Goal: Transaction & Acquisition: Purchase product/service

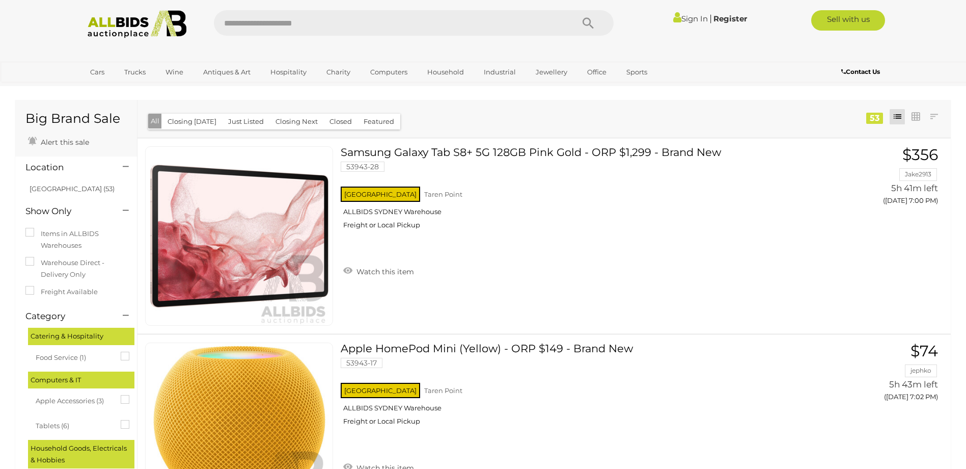
click at [689, 18] on link "Sign In" at bounding box center [691, 19] width 35 height 10
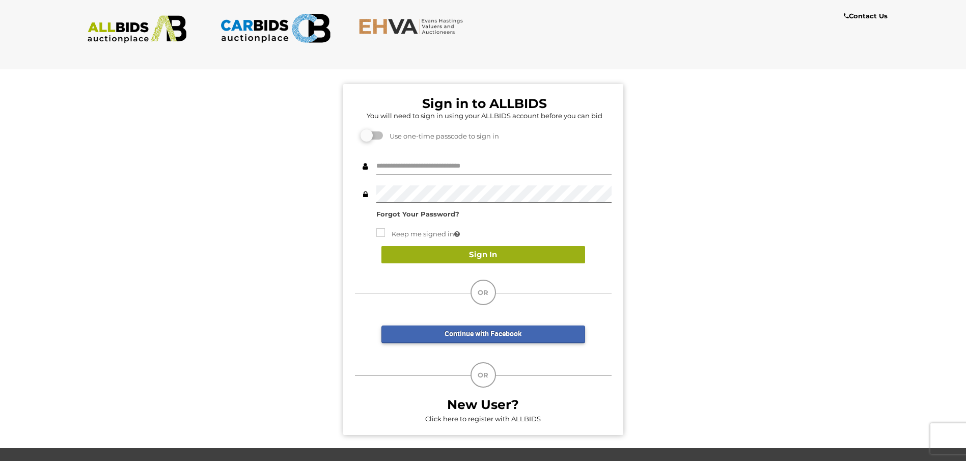
type input "**********"
click at [478, 254] on button "Sign In" at bounding box center [484, 255] width 204 height 18
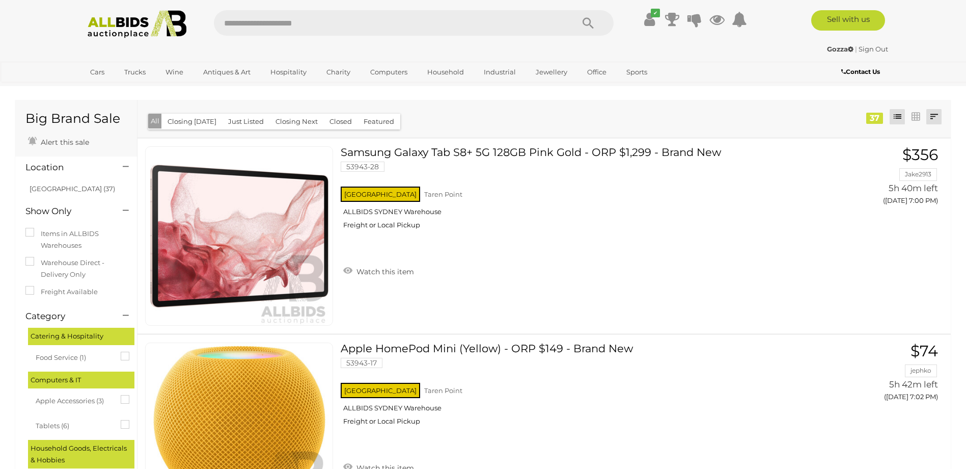
click at [935, 119] on link at bounding box center [934, 116] width 15 height 15
click at [919, 190] on link "Highest Bid" at bounding box center [867, 190] width 152 height 18
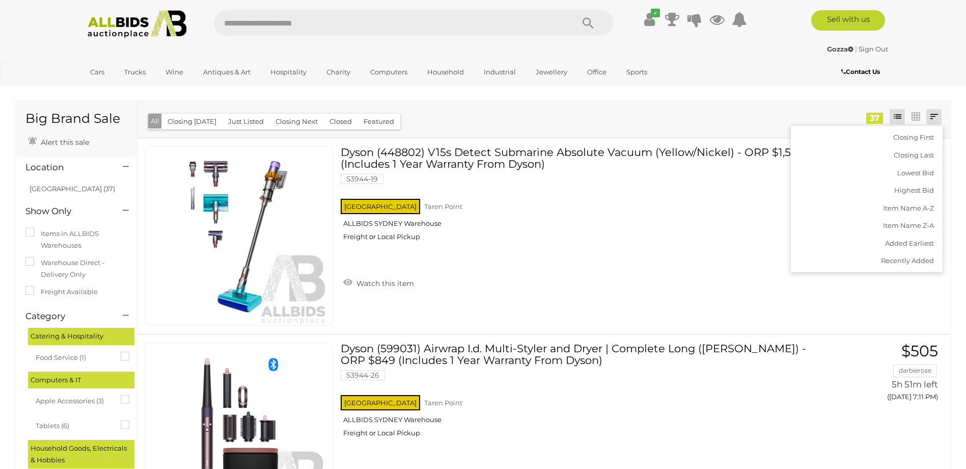
click at [598, 107] on div "Closing First Closing Last Lowest Bid Highest Bid Item Name A-Z Item Name Z-A A…" at bounding box center [545, 118] width 814 height 37
click at [368, 25] on input "text" at bounding box center [389, 22] width 350 height 25
click at [266, 18] on input "text" at bounding box center [389, 22] width 350 height 25
type input "*********"
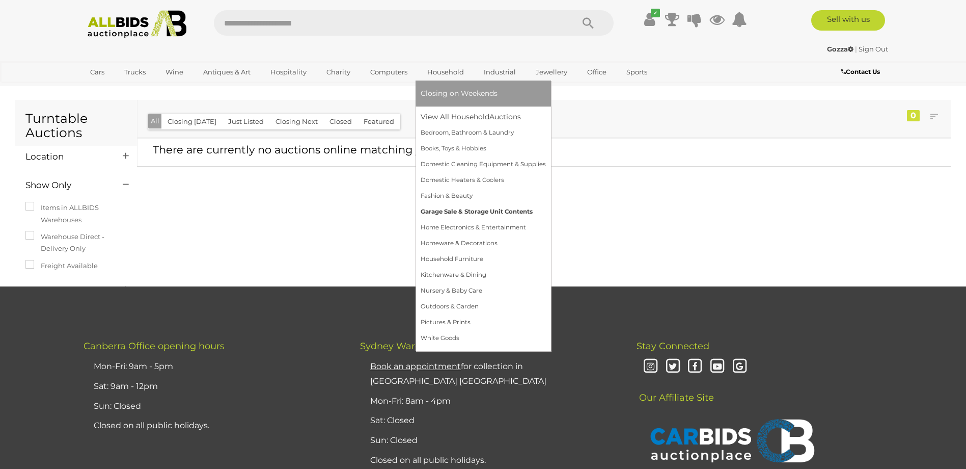
click at [482, 212] on link "Garage Sale & Storage Unit Contents" at bounding box center [483, 212] width 125 height 16
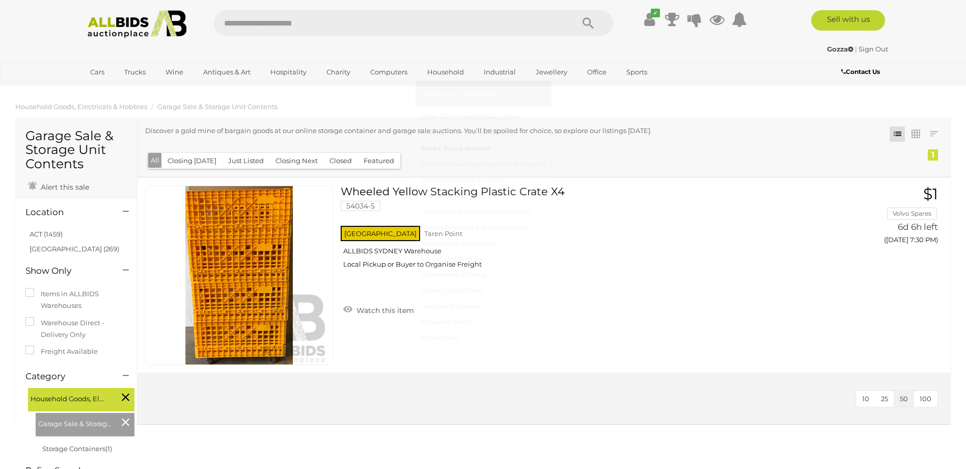
click at [455, 150] on link "Books, Toys & Hobbies" at bounding box center [483, 149] width 125 height 16
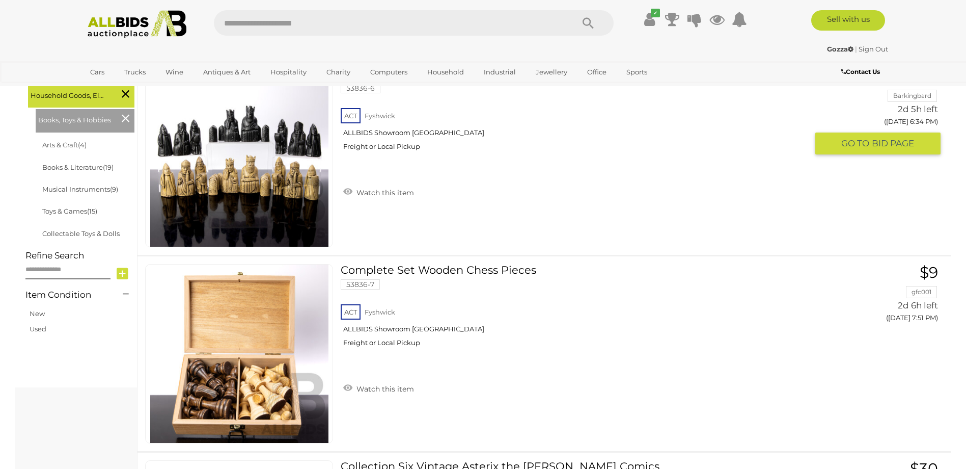
scroll to position [51, 0]
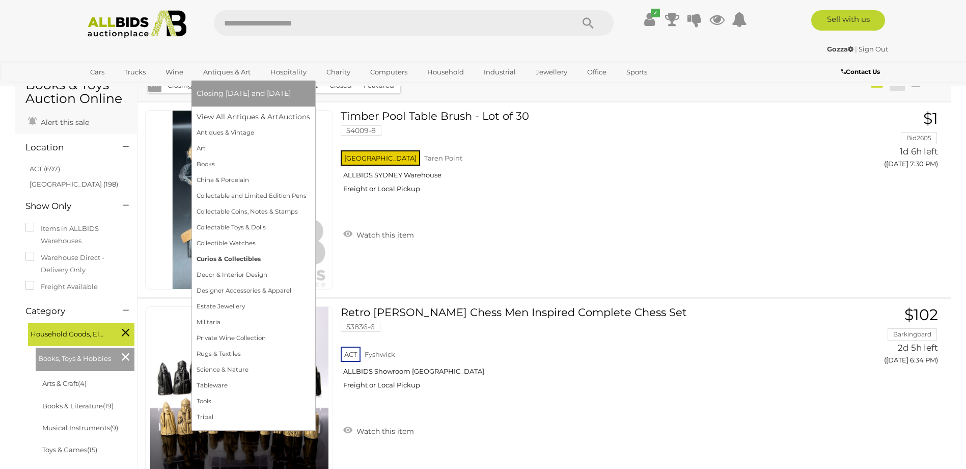
click at [243, 258] on link "Curios & Collectibles" at bounding box center [254, 259] width 114 height 16
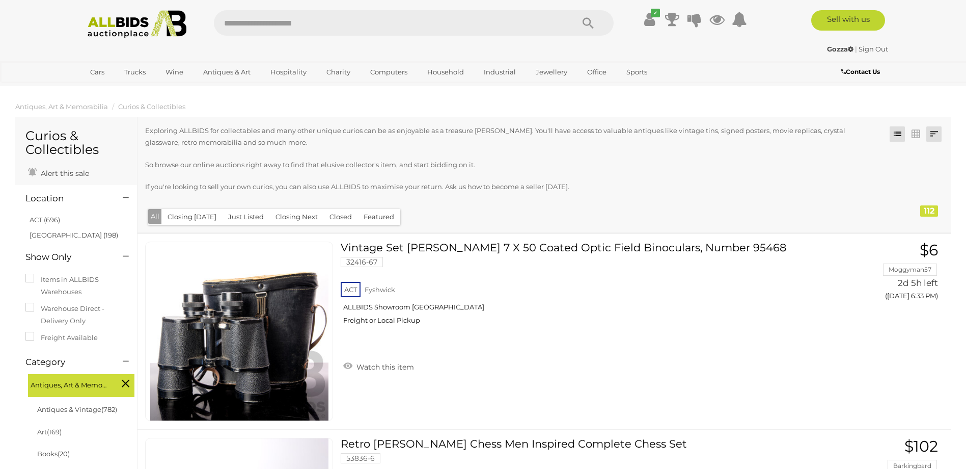
click at [935, 134] on link at bounding box center [934, 133] width 15 height 15
click at [920, 203] on link "Highest Bid" at bounding box center [867, 207] width 152 height 18
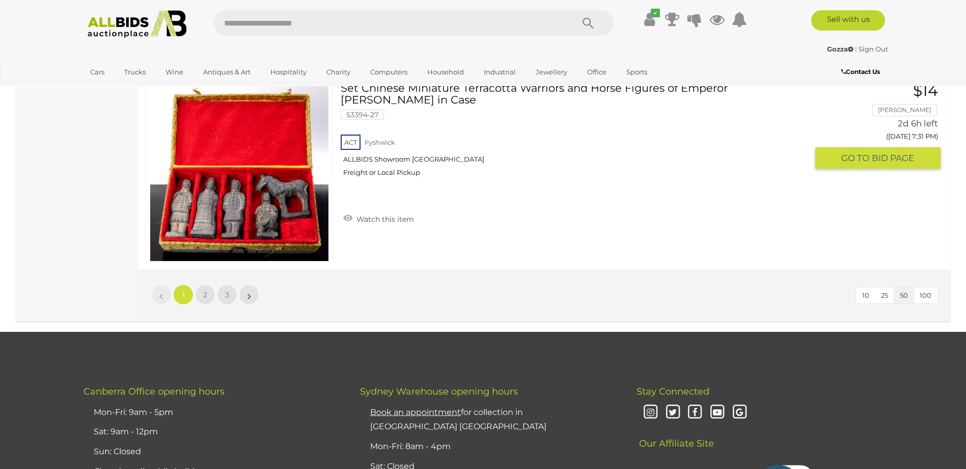
scroll to position [9745, 0]
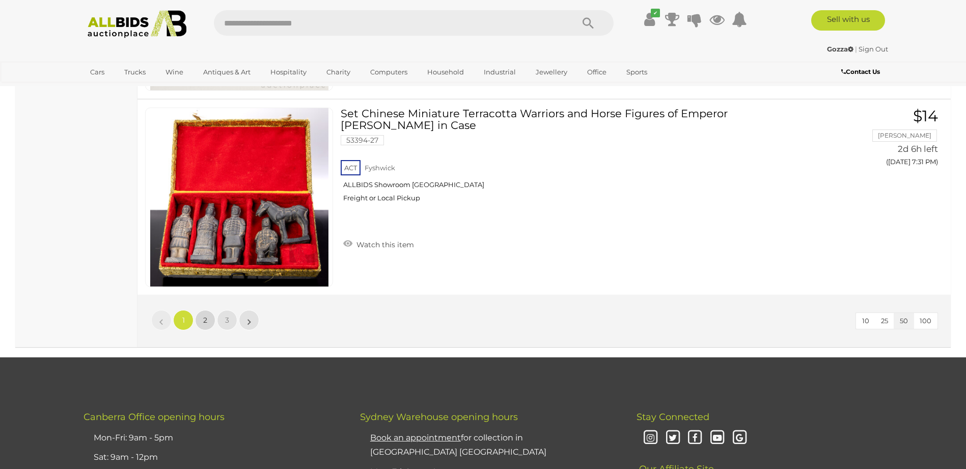
click at [206, 319] on span "2" at bounding box center [205, 319] width 4 height 9
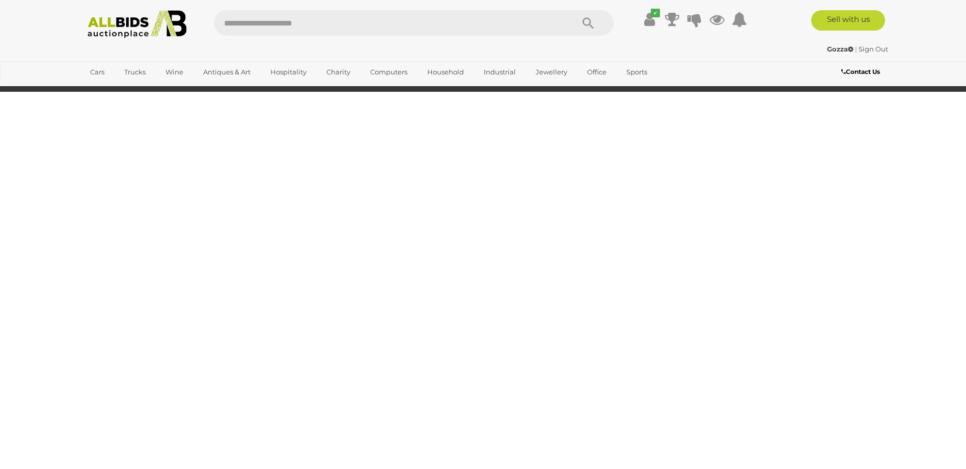
scroll to position [130, 0]
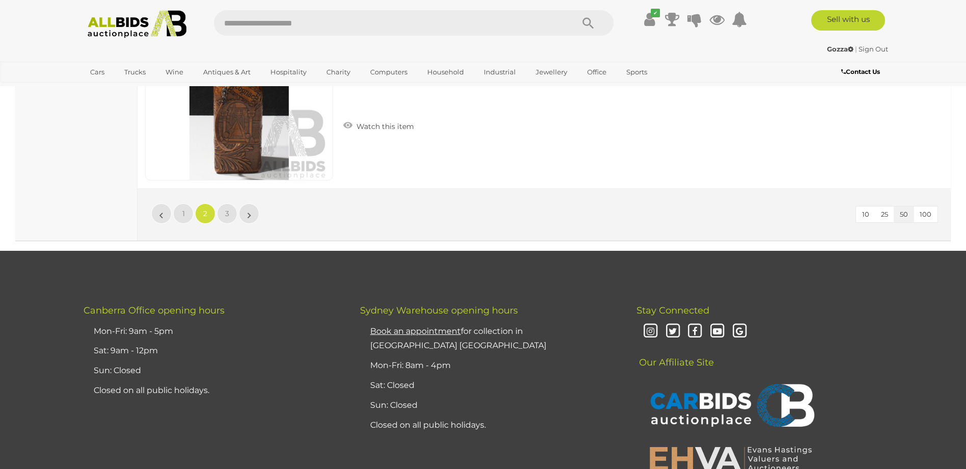
scroll to position [9862, 0]
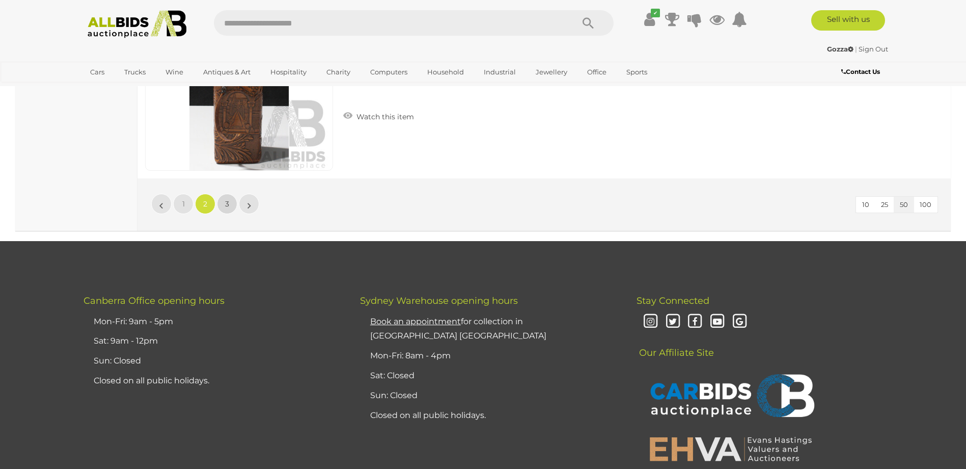
click at [226, 206] on span "3" at bounding box center [227, 203] width 4 height 9
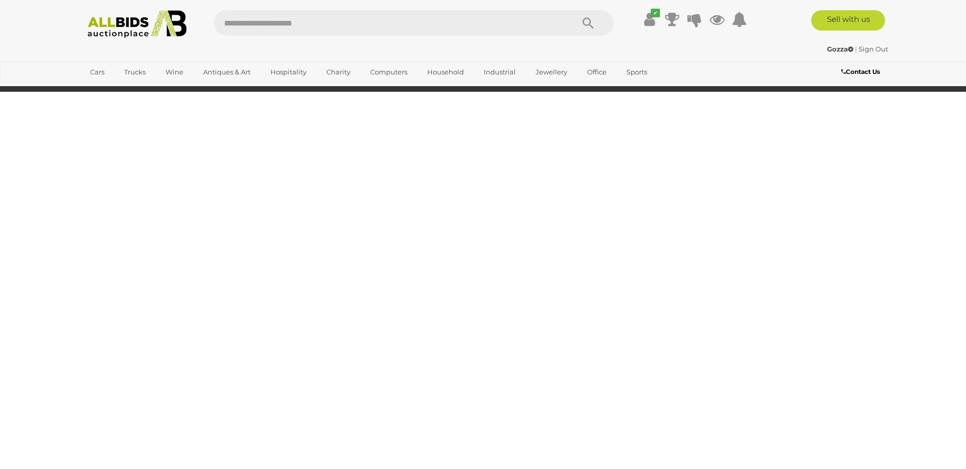
scroll to position [130, 0]
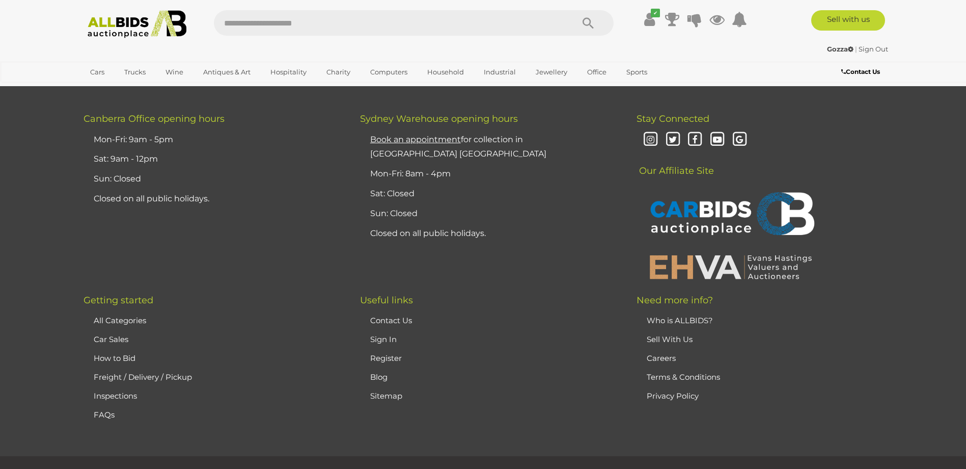
scroll to position [2648, 0]
